Goal: Find contact information: Find contact information

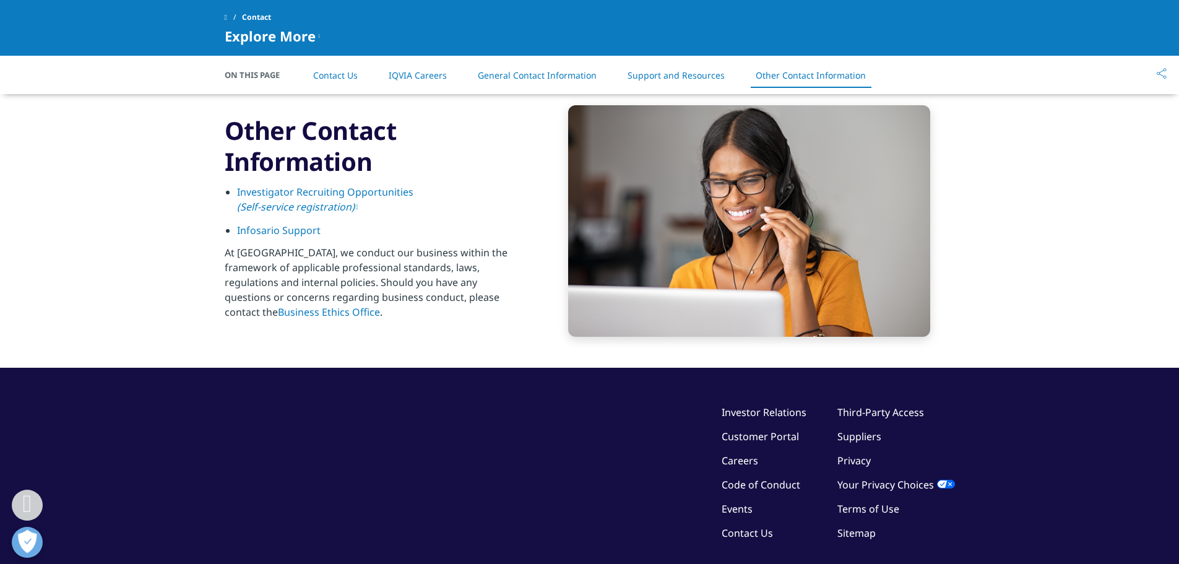
scroll to position [1890, 0]
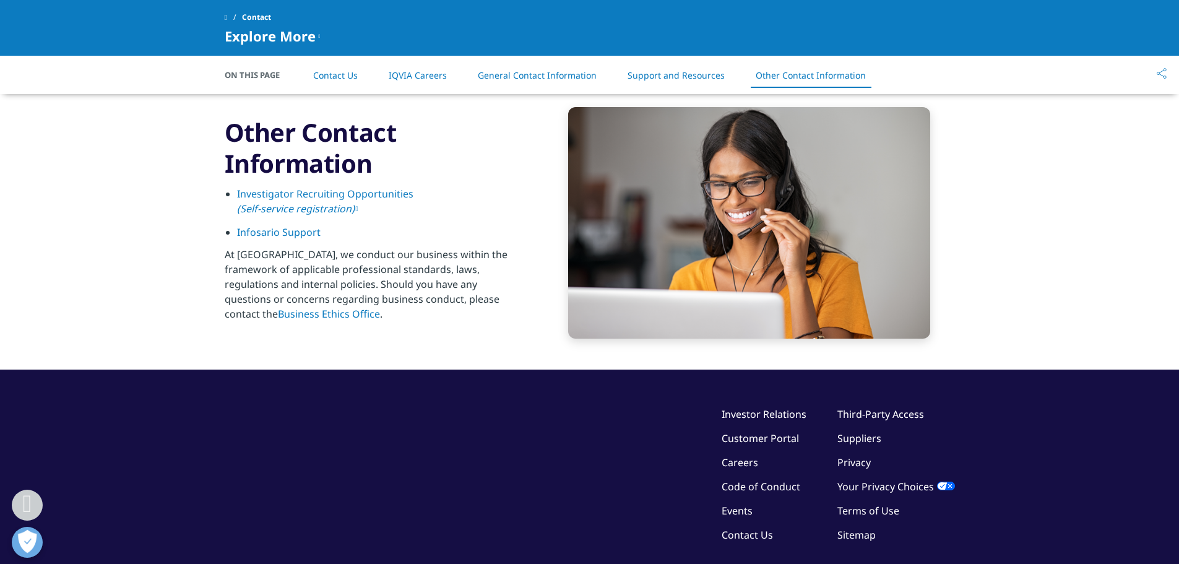
click at [259, 19] on span "Contact" at bounding box center [256, 17] width 29 height 22
click at [296, 37] on span "Explore More" at bounding box center [270, 35] width 91 height 15
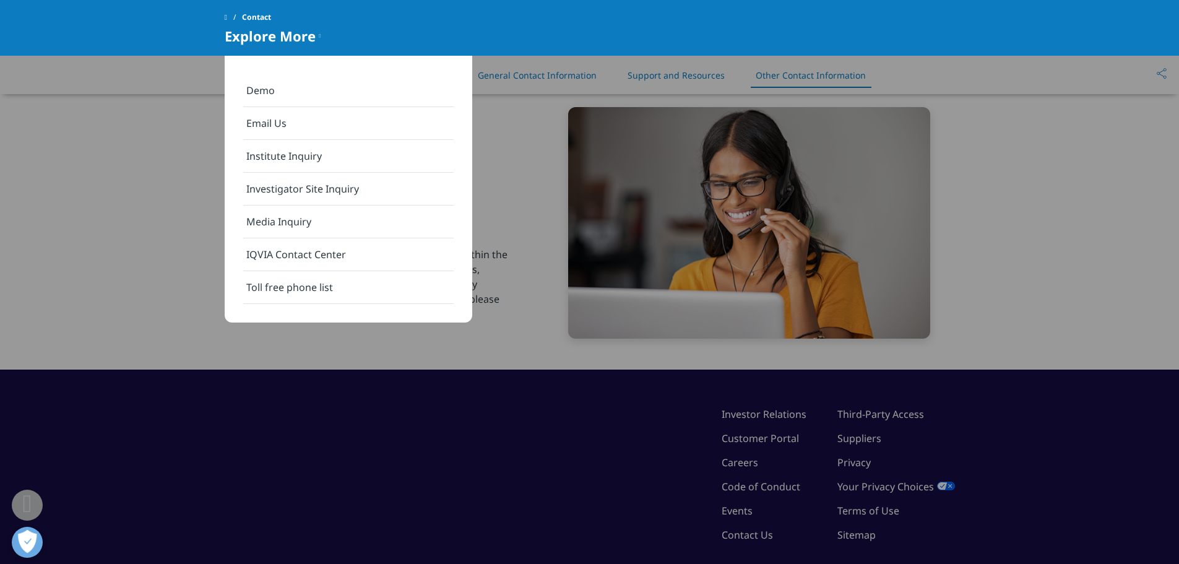
click at [275, 119] on link "Email Us" at bounding box center [348, 123] width 210 height 33
